Goal: Find contact information: Obtain details needed to contact an individual or organization

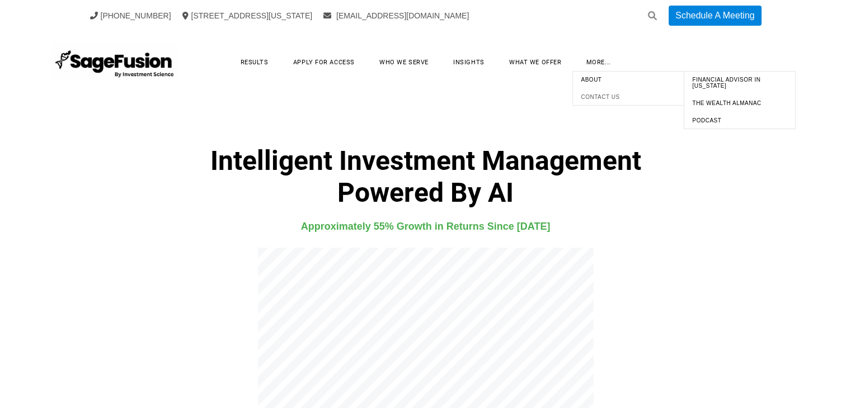
click at [604, 93] on span "Contact Us" at bounding box center [628, 97] width 106 height 12
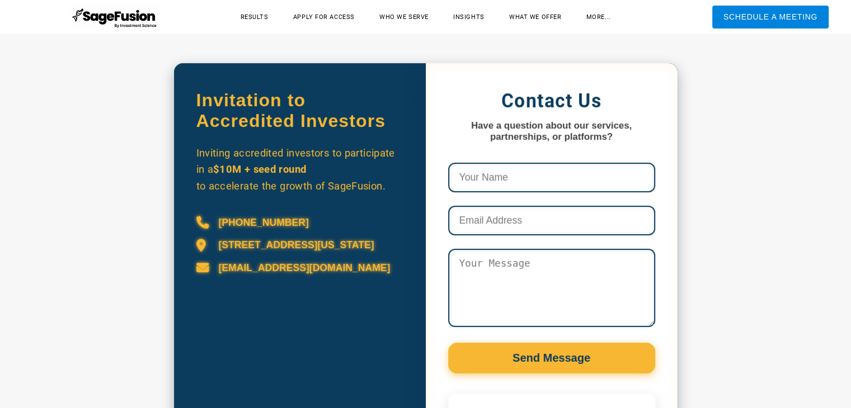
scroll to position [503, 0]
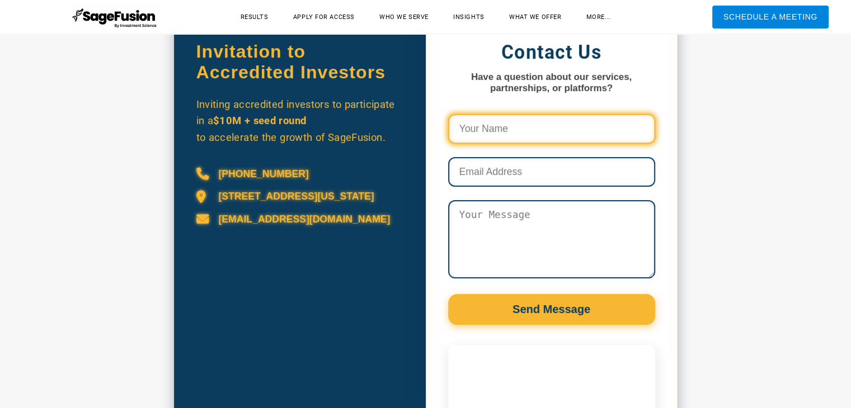
click at [489, 138] on input "Contact Us Form and Calendly" at bounding box center [551, 129] width 207 height 30
type input "[PERSON_NAME]"
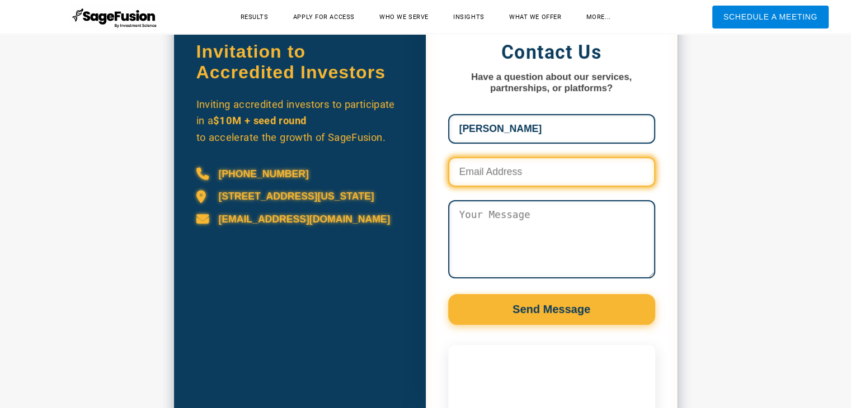
click at [513, 180] on input "Contact Us Form and Calendly" at bounding box center [551, 172] width 207 height 30
type input "[EMAIL_ADDRESS][DOMAIN_NAME]"
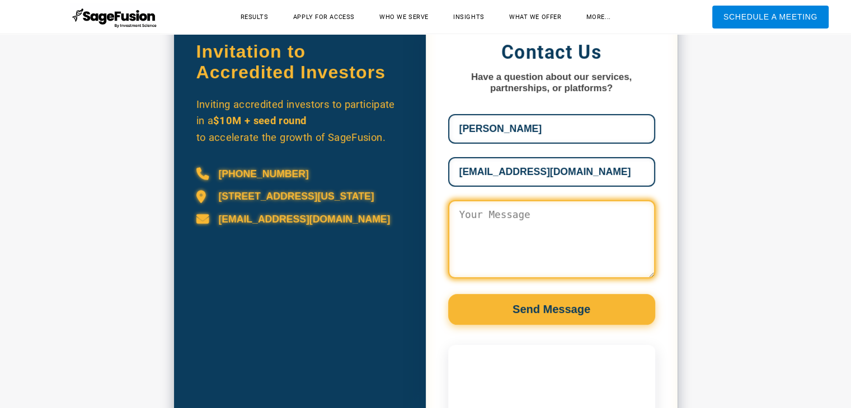
click at [522, 214] on textarea "Contact Us Form and Calendly" at bounding box center [551, 239] width 207 height 78
paste textarea "Hello Prospective Partner, My name is Carl Holmes, and I'm a Finance and Invest…"
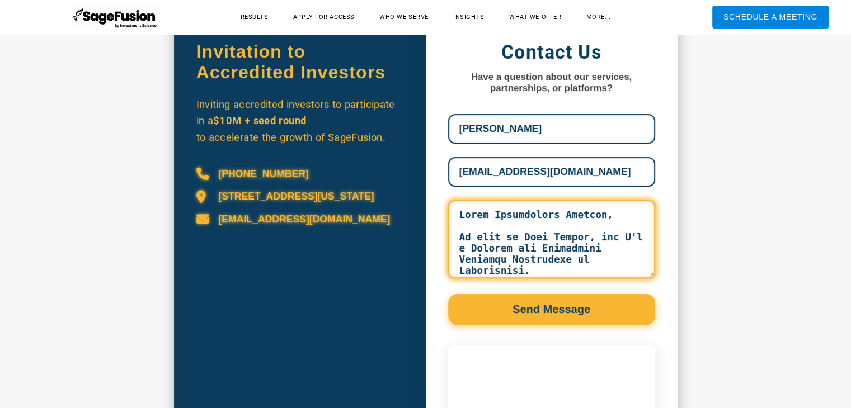
scroll to position [519, 0]
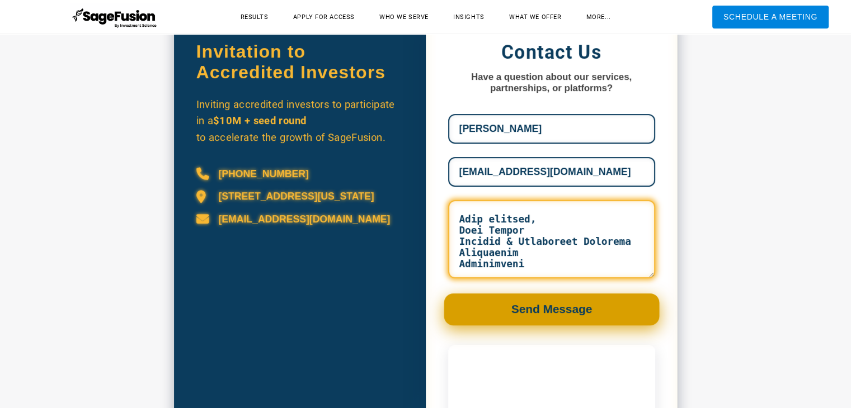
type textarea "Hello Prospective Partner, My name is Carl Holmes, and I'm a Finance and Invest…"
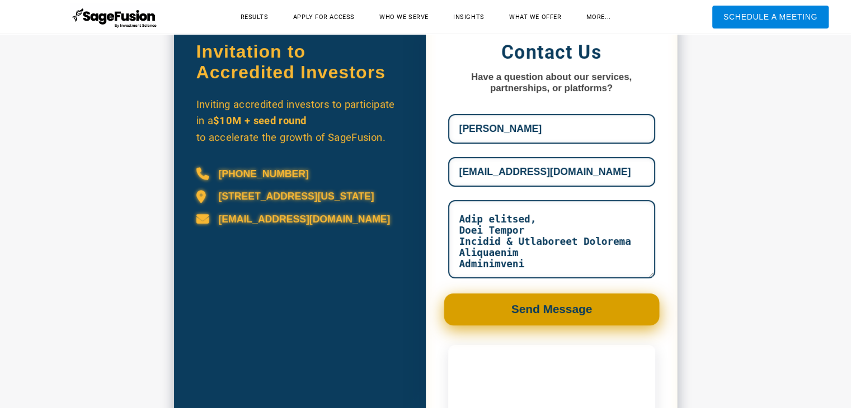
click at [557, 305] on button "Send Message" at bounding box center [550, 310] width 215 height 32
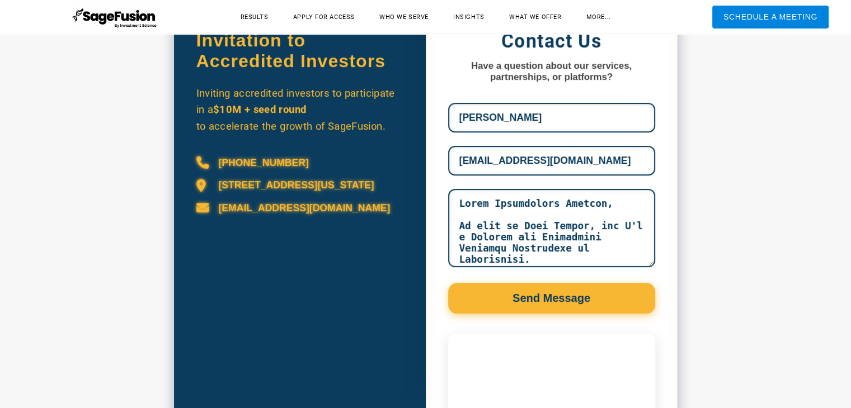
scroll to position [503, 0]
